Goal: Communication & Community: Ask a question

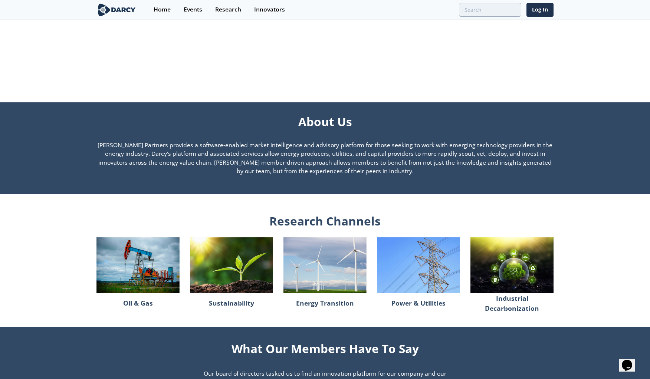
scroll to position [684, 0]
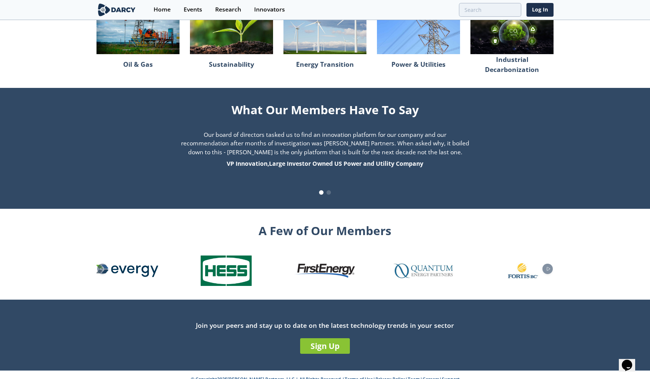
click at [442, 376] on link "Support" at bounding box center [451, 379] width 18 height 6
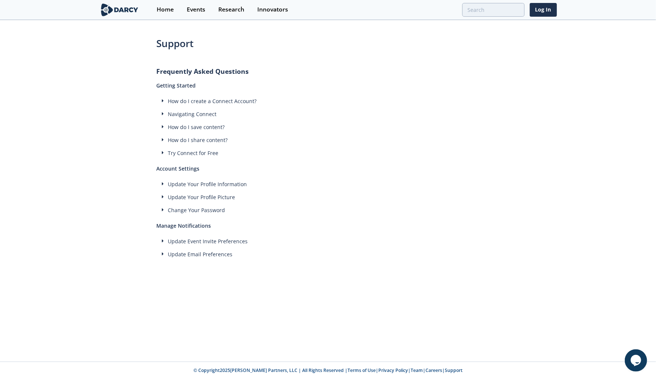
click at [641, 373] on footer "© Copyright 2025 [PERSON_NAME] Partners, LLC | All Rights Reserved | Terms of U…" at bounding box center [328, 370] width 656 height 17
click at [635, 362] on icon "$i18n('chat', 'chat_widget')" at bounding box center [635, 360] width 10 height 11
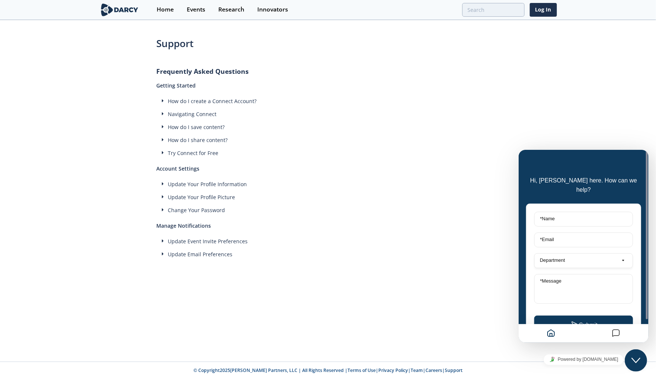
click at [550, 216] on label "* Name" at bounding box center [547, 219] width 22 height 6
click at [550, 212] on input "* Name" at bounding box center [583, 219] width 99 height 15
type input "Diane Schmidt"
type input "diane.schmidt@warburgpincus.com"
click at [556, 257] on label "Department" at bounding box center [551, 260] width 31 height 6
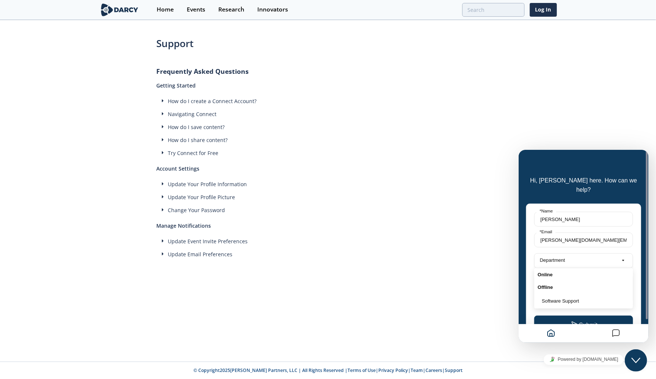
click at [549, 268] on div "Online" at bounding box center [583, 274] width 99 height 13
click at [553, 257] on label "Department" at bounding box center [551, 260] width 31 height 6
click at [538, 275] on textarea "* Message" at bounding box center [583, 289] width 99 height 30
type textarea "I"
type textarea "Hello, My firm is a subscriber to Darcy PArtners but my rep seems no longer to …"
